Goal: Task Accomplishment & Management: Manage account settings

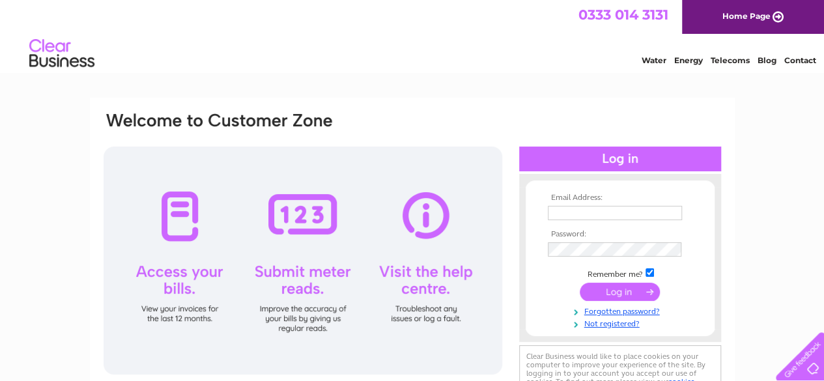
click at [586, 208] on input "text" at bounding box center [615, 213] width 134 height 14
type input "sross@broomfieldhp.com"
click at [618, 289] on input "submit" at bounding box center [620, 292] width 80 height 18
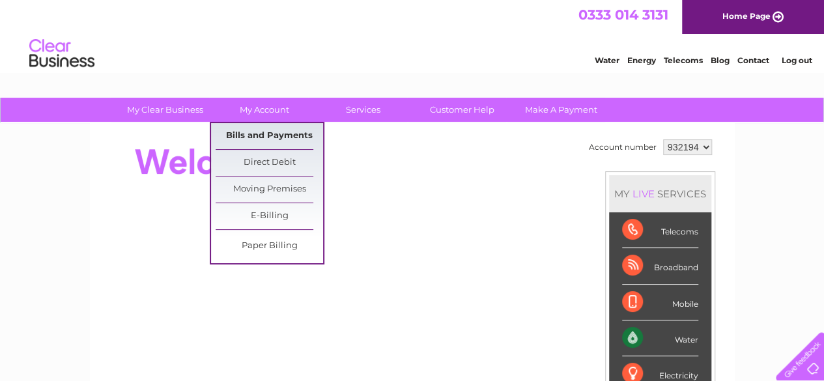
click at [266, 136] on link "Bills and Payments" at bounding box center [270, 136] width 108 height 26
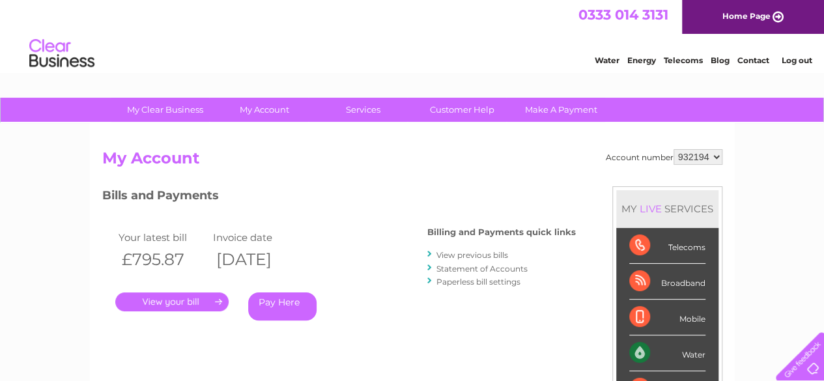
click at [167, 299] on link "." at bounding box center [171, 302] width 113 height 19
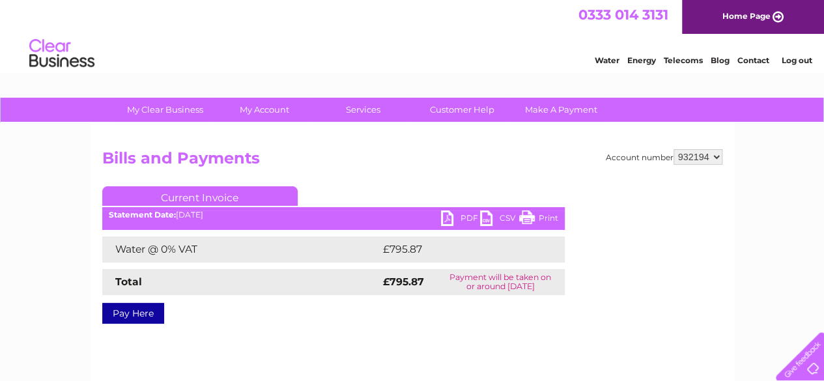
click at [465, 218] on link "PDF" at bounding box center [460, 219] width 39 height 19
click at [794, 62] on link "Log out" at bounding box center [796, 60] width 31 height 10
